Goal: Transaction & Acquisition: Book appointment/travel/reservation

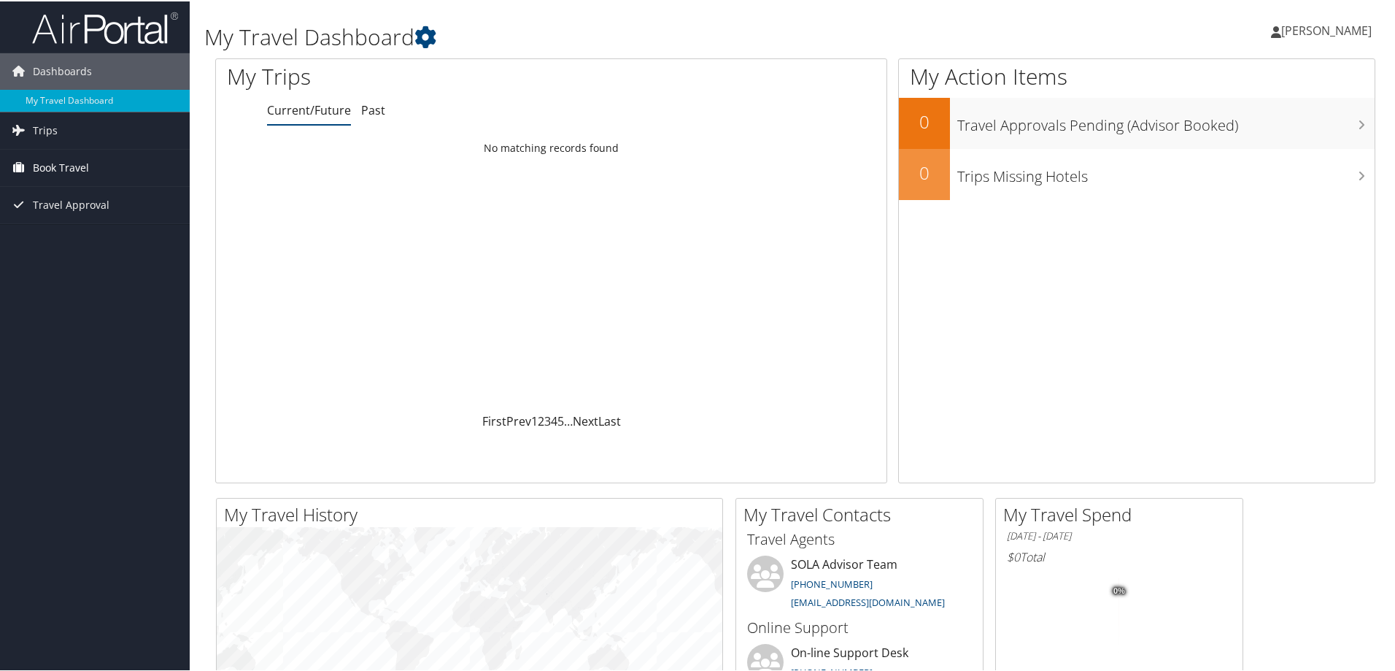
click at [58, 166] on span "Book Travel" at bounding box center [61, 166] width 56 height 36
click at [61, 207] on link "Book/Manage Online Trips" at bounding box center [95, 218] width 190 height 22
